Goal: Use online tool/utility: Utilize a website feature to perform a specific function

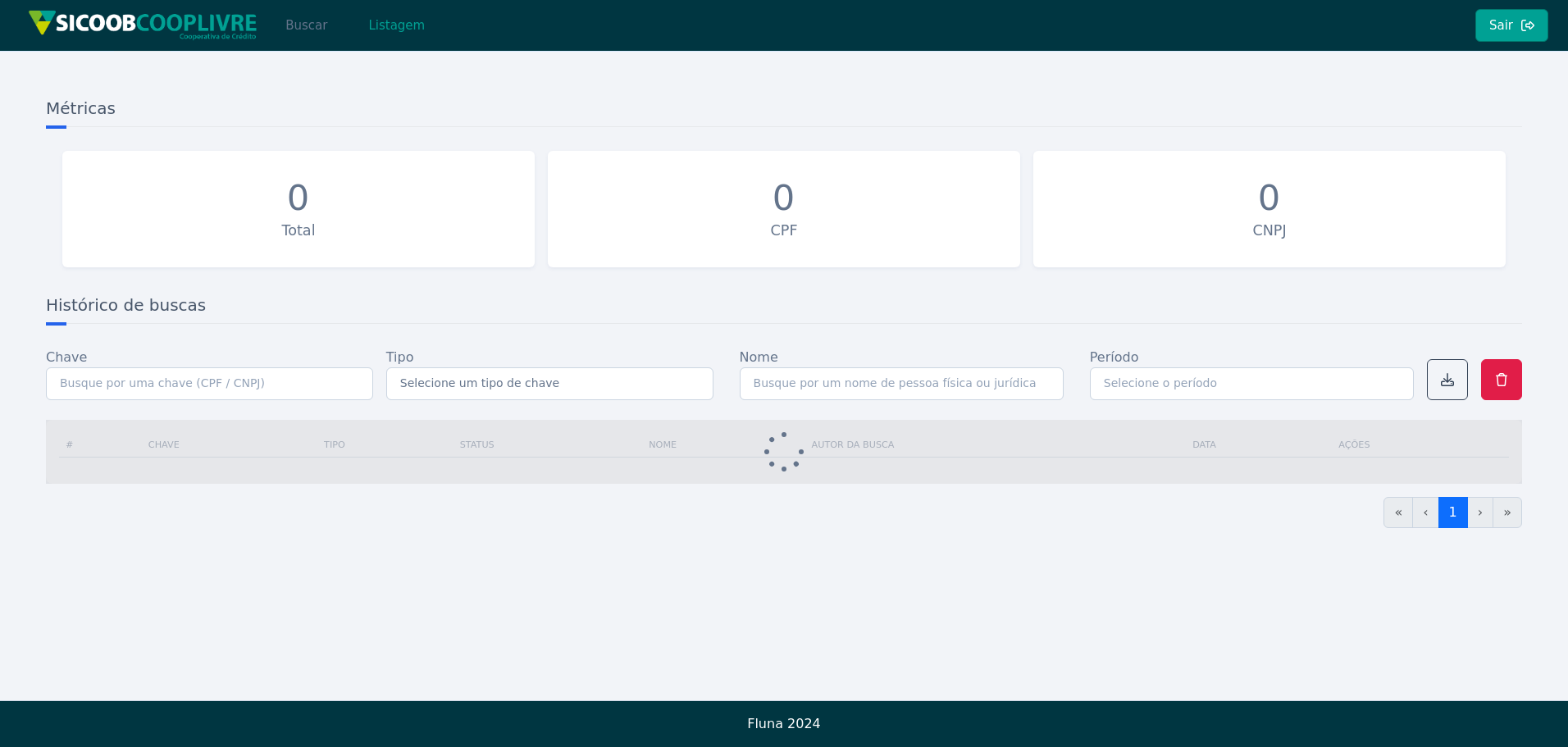
click at [313, 25] on button "Buscar" at bounding box center [306, 24] width 70 height 32
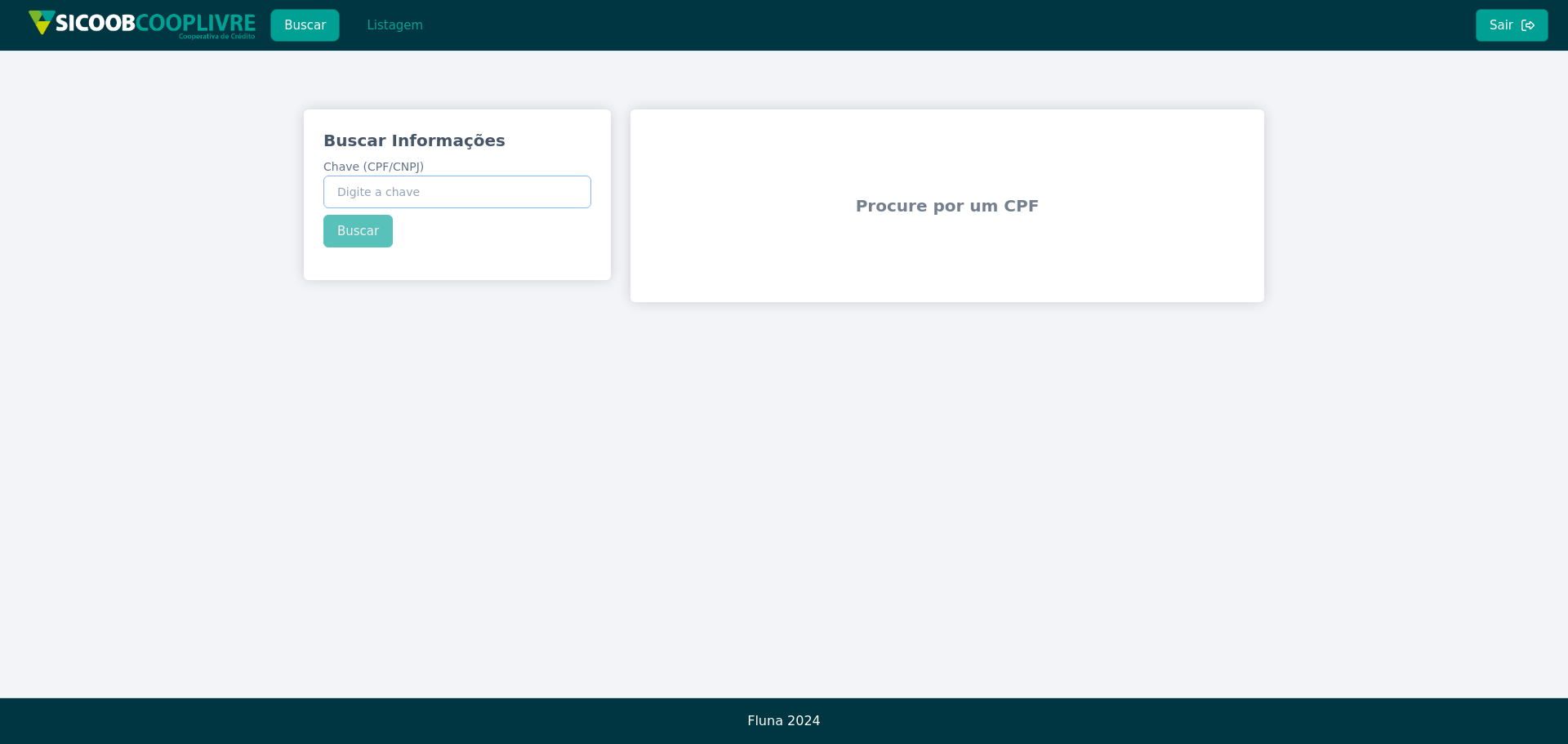
paste input "29.553.720/0001-66"
type input "29.553.720/0001-66"
click at [358, 231] on button "Buscar" at bounding box center [358, 230] width 69 height 32
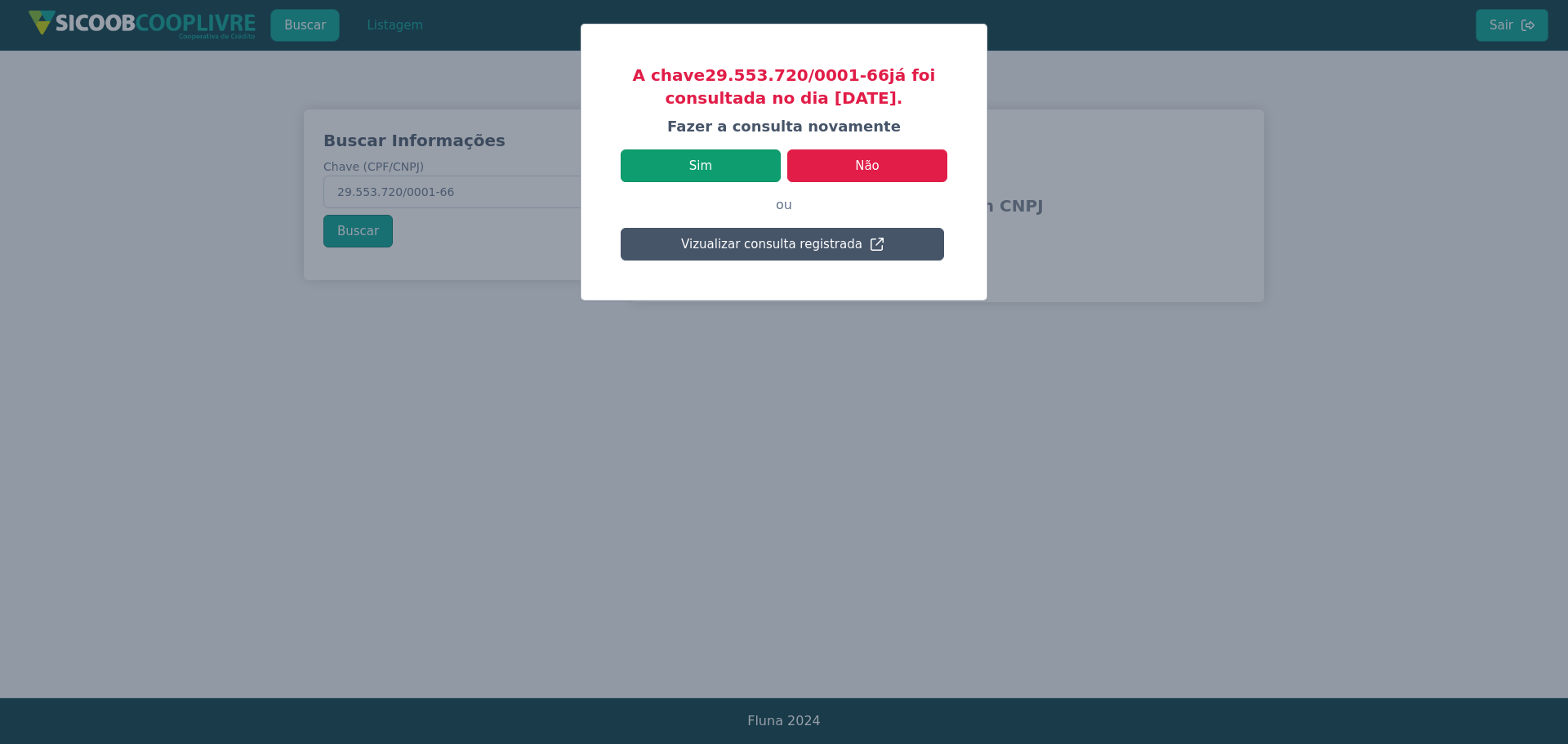
click at [709, 168] on button "Sim" at bounding box center [701, 165] width 160 height 32
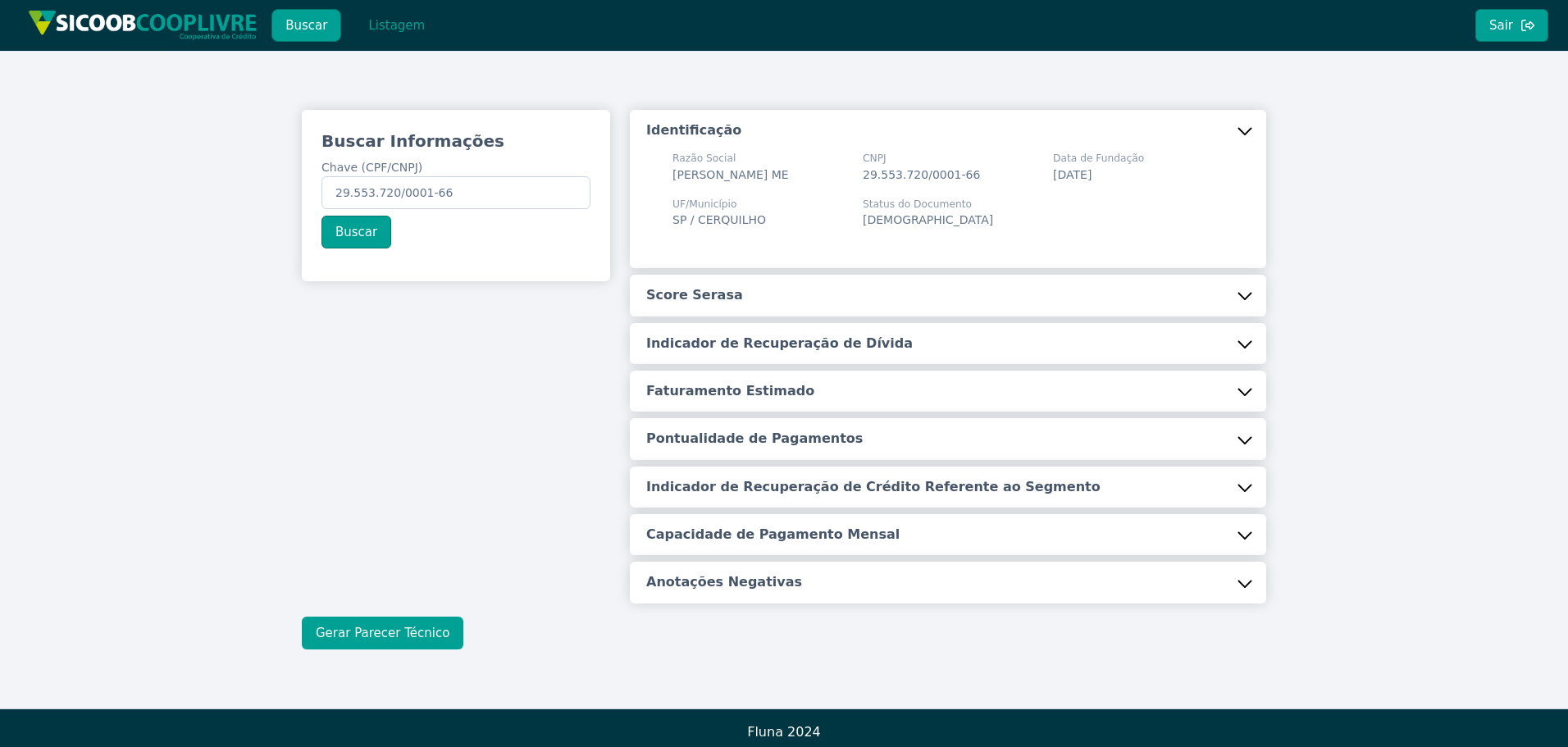
click at [378, 649] on button "Gerar Parecer Técnico" at bounding box center [382, 632] width 162 height 32
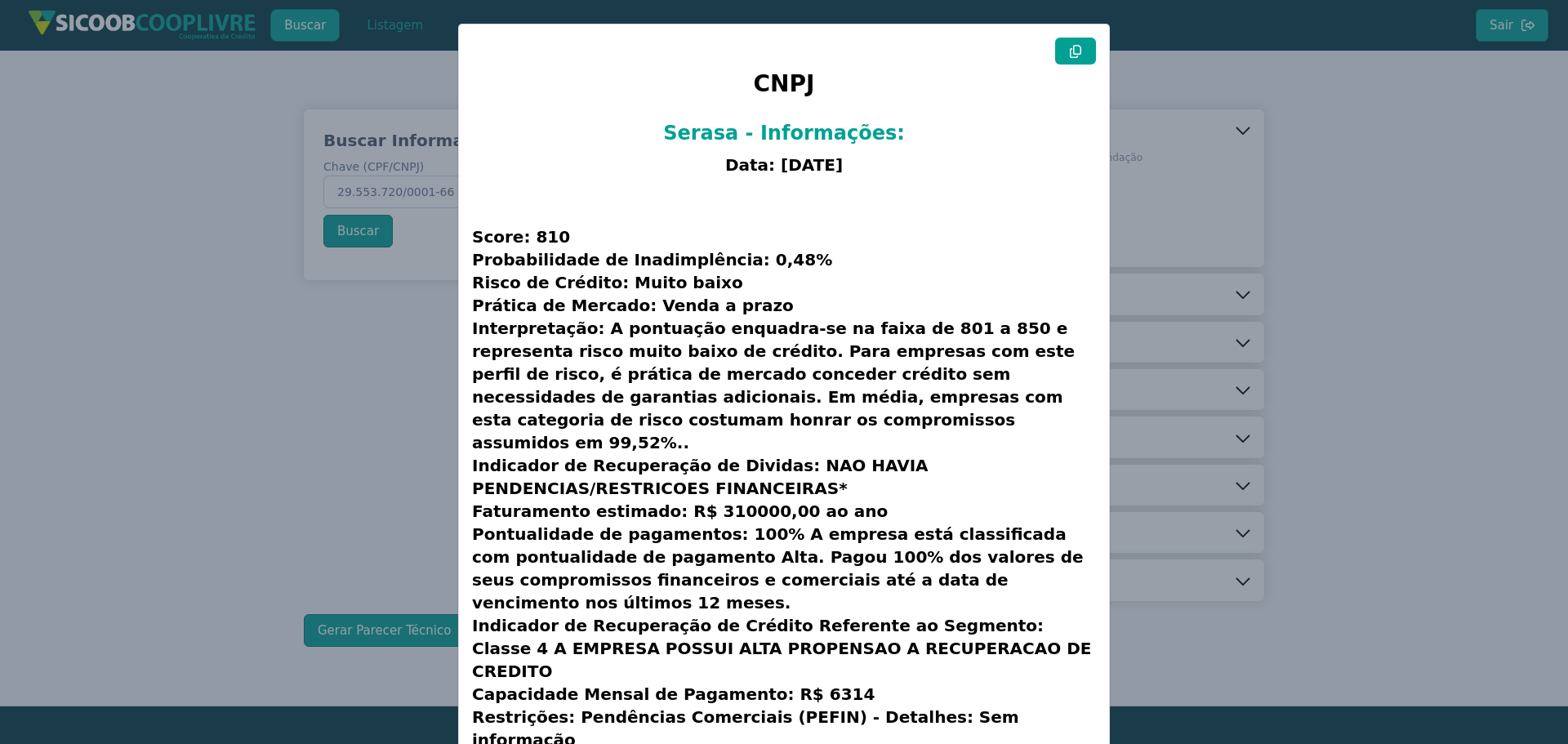
click at [1078, 52] on icon at bounding box center [1076, 51] width 12 height 13
